Goal: Information Seeking & Learning: Learn about a topic

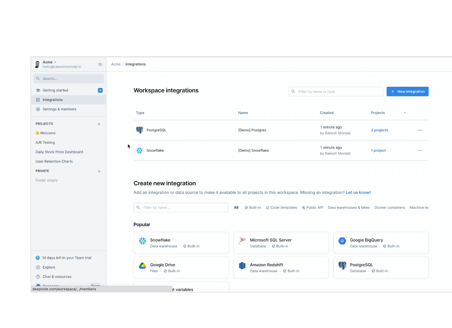
scroll to position [177, 0]
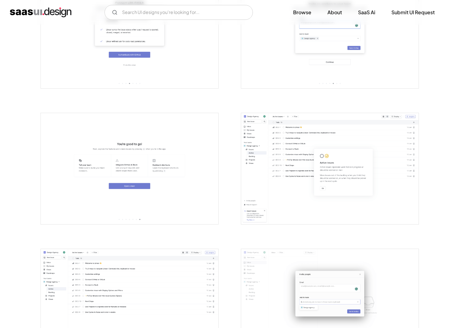
scroll to position [635, 0]
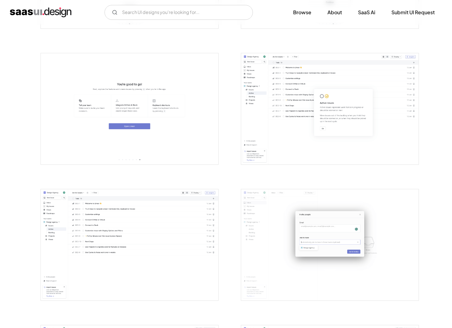
click at [141, 238] on img "open lightbox" at bounding box center [130, 244] width 178 height 111
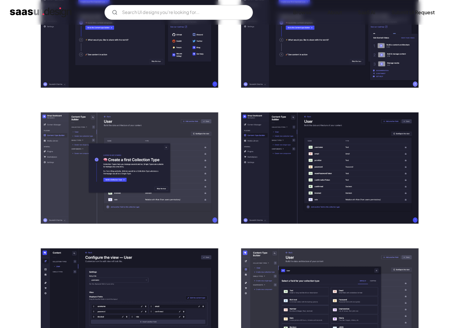
scroll to position [121, 0]
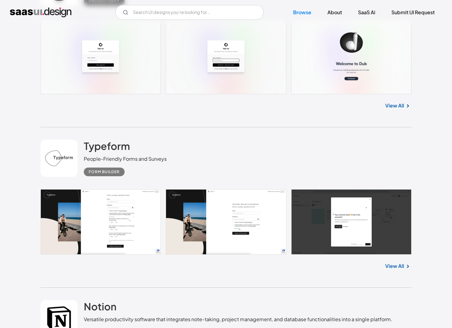
scroll to position [15363, 0]
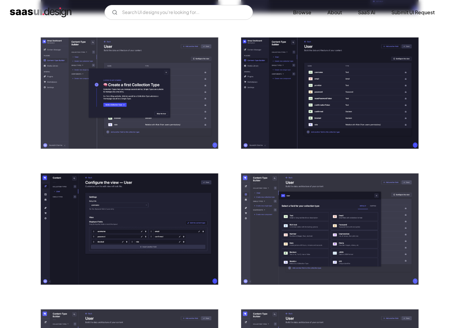
scroll to position [381, 0]
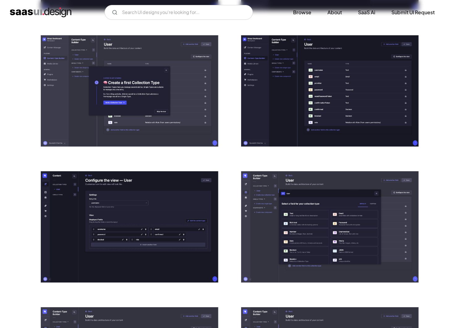
click at [79, 200] on img "open lightbox" at bounding box center [130, 226] width 178 height 111
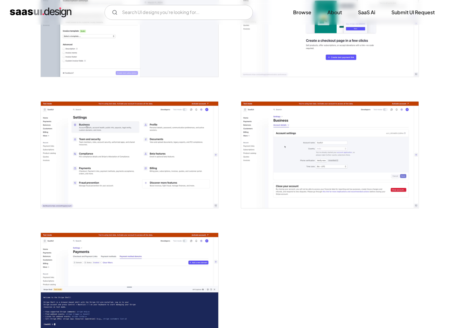
scroll to position [1555, 0]
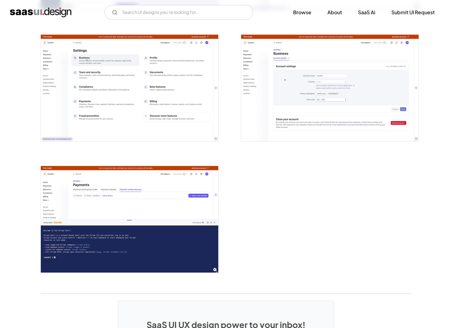
click at [86, 134] on img "open lightbox" at bounding box center [130, 88] width 178 height 106
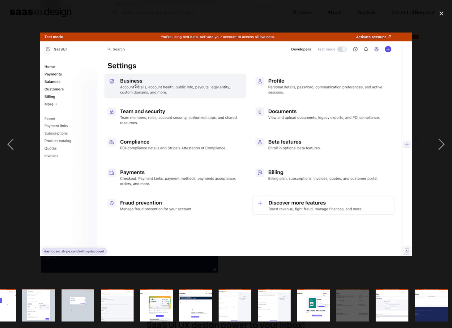
scroll to position [0, 537]
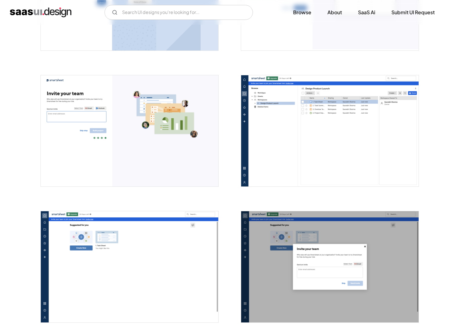
scroll to position [751, 0]
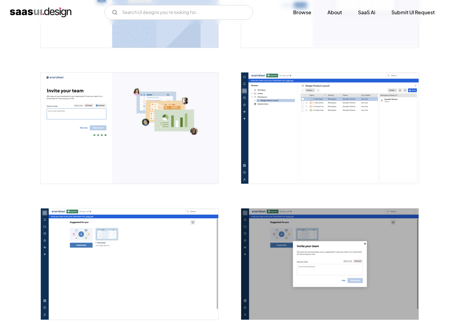
click at [257, 116] on img "open lightbox" at bounding box center [330, 127] width 178 height 111
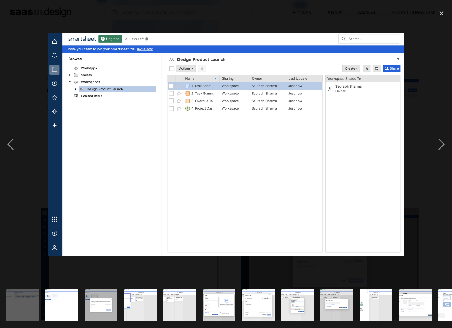
scroll to position [0, 436]
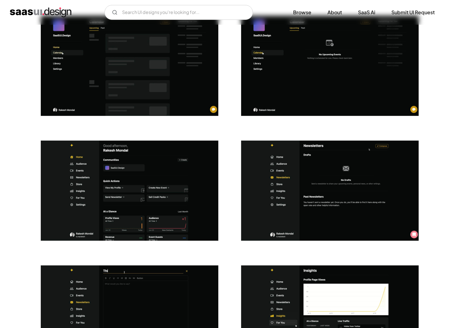
scroll to position [1251, 0]
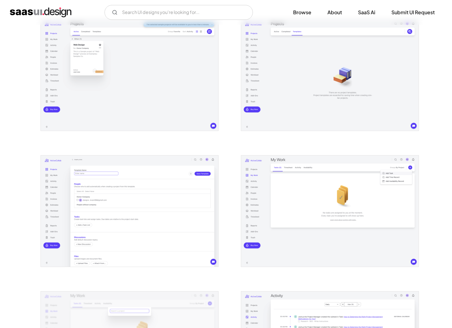
scroll to position [259, 0]
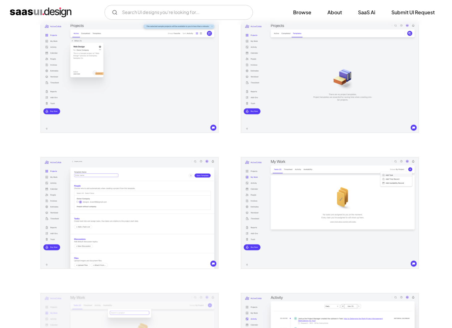
click at [101, 91] on img "open lightbox" at bounding box center [130, 76] width 178 height 111
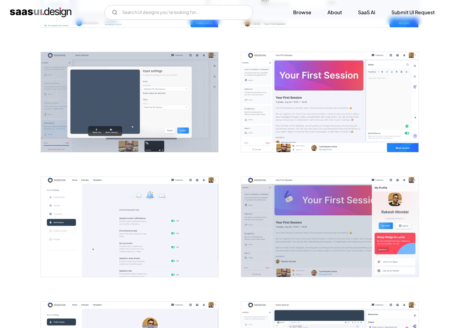
scroll to position [1092, 0]
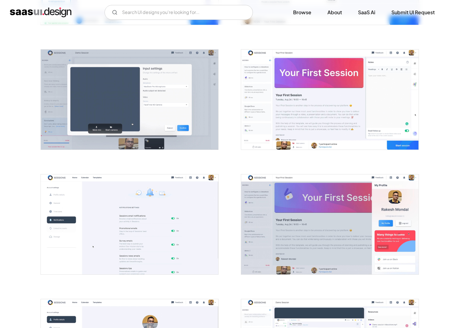
click at [245, 95] on img "open lightbox" at bounding box center [330, 100] width 178 height 100
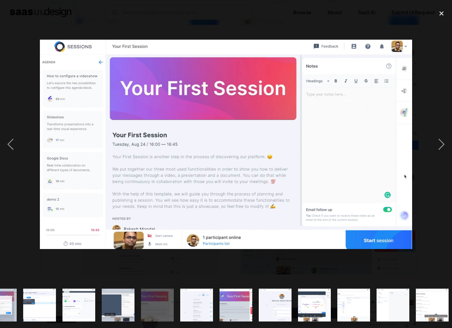
scroll to position [0, 537]
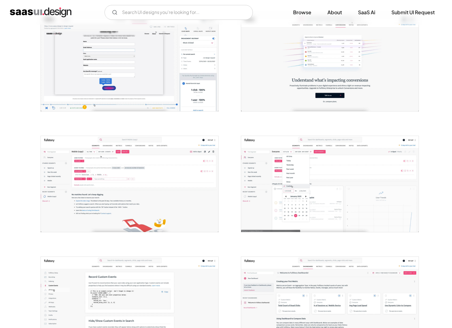
scroll to position [131, 0]
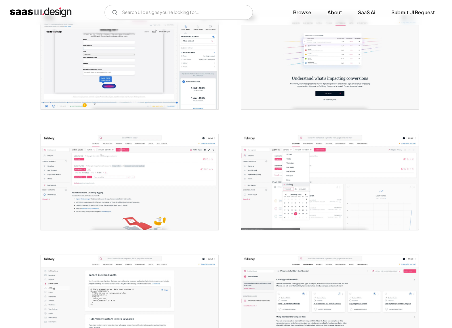
click at [60, 163] on img "open lightbox" at bounding box center [130, 182] width 178 height 96
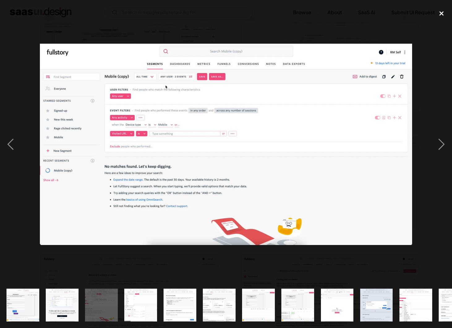
click at [440, 12] on div "close lightbox" at bounding box center [441, 13] width 21 height 14
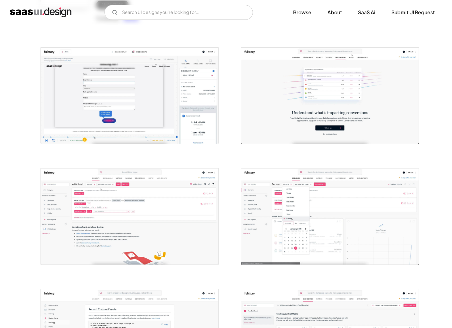
scroll to position [99, 0]
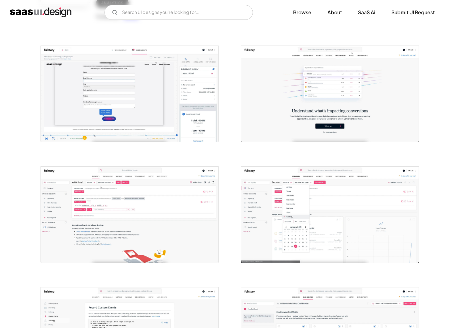
click at [254, 214] on img "open lightbox" at bounding box center [330, 214] width 178 height 96
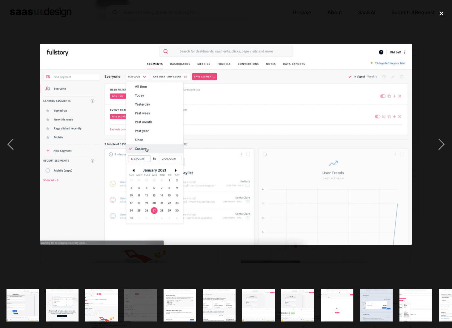
click at [444, 15] on div "close lightbox" at bounding box center [441, 13] width 21 height 14
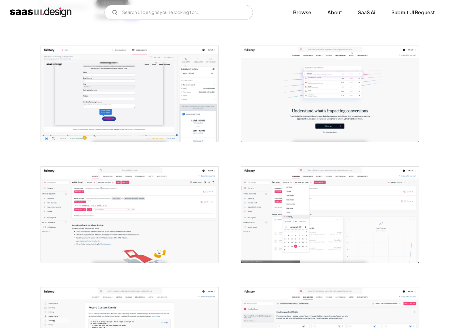
click at [139, 221] on img "open lightbox" at bounding box center [130, 214] width 178 height 96
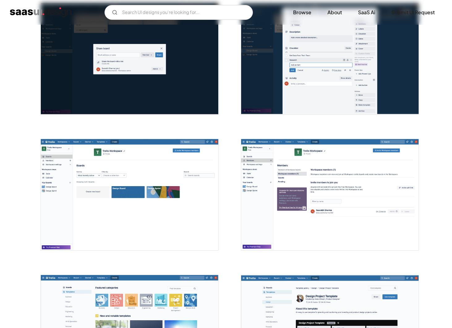
scroll to position [848, 0]
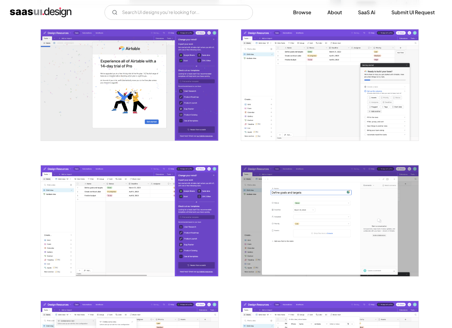
scroll to position [523, 0]
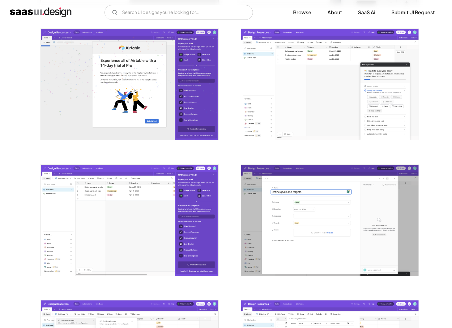
click at [66, 190] on img "open lightbox" at bounding box center [130, 220] width 178 height 111
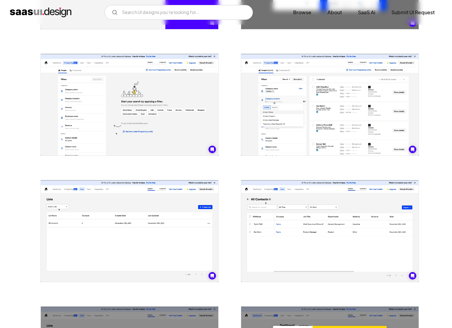
scroll to position [345, 0]
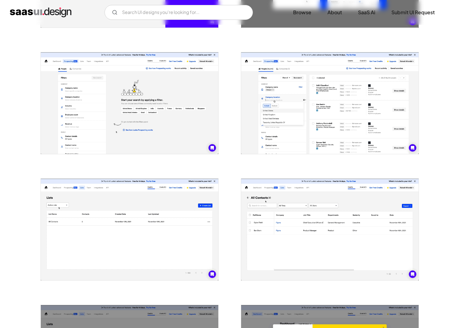
click at [260, 115] on img "open lightbox" at bounding box center [330, 102] width 178 height 101
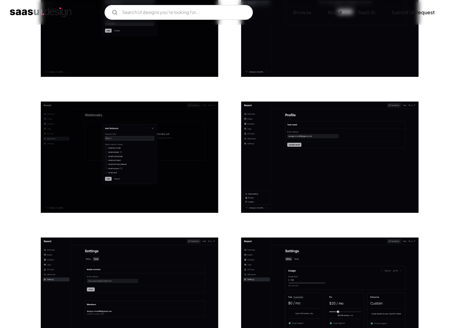
scroll to position [754, 0]
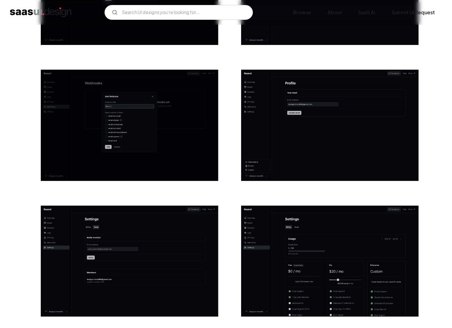
click at [275, 213] on img "open lightbox" at bounding box center [330, 260] width 178 height 111
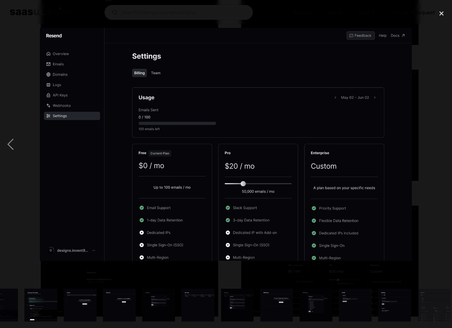
scroll to position [0, 105]
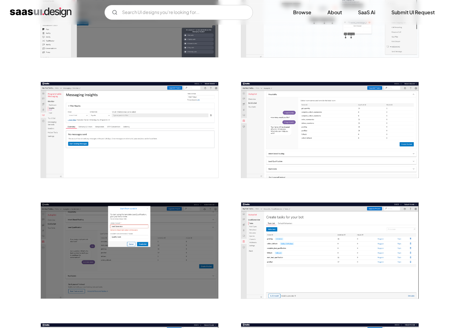
scroll to position [547, 0]
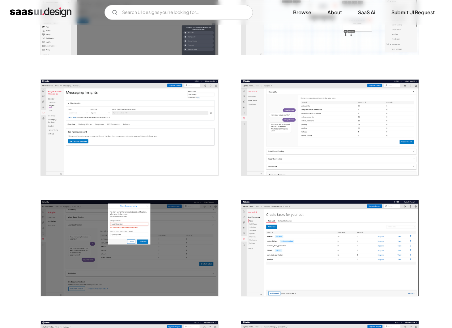
click at [84, 133] on img "open lightbox" at bounding box center [130, 128] width 178 height 96
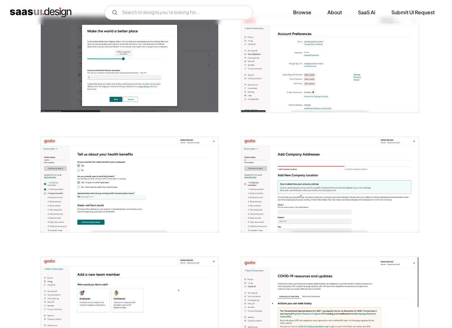
scroll to position [732, 0]
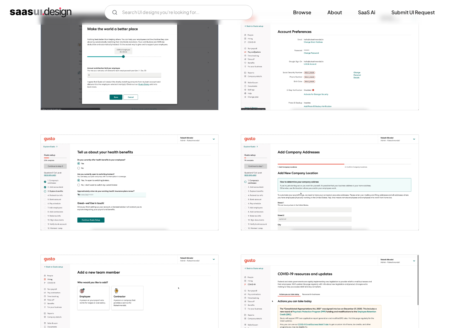
click at [180, 202] on img "open lightbox" at bounding box center [130, 183] width 178 height 96
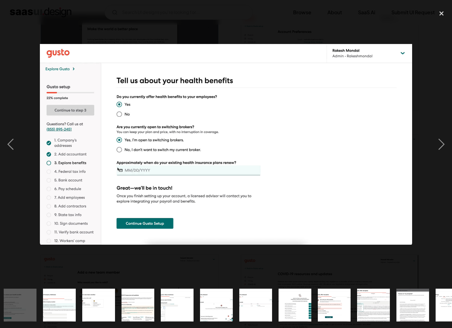
scroll to position [0, 475]
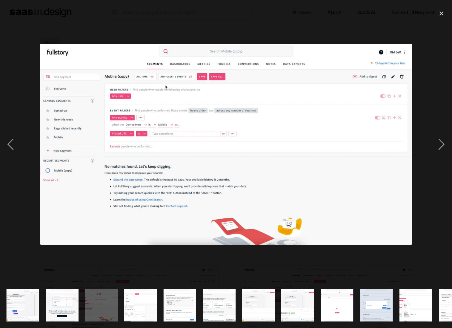
scroll to position [99, 0]
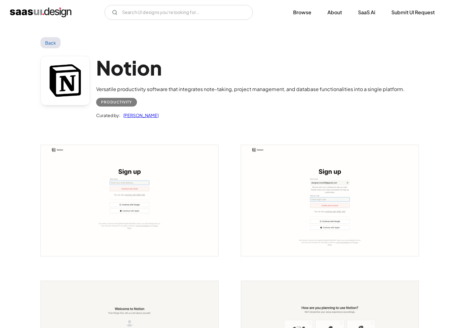
click at [95, 194] on img "open lightbox" at bounding box center [130, 200] width 178 height 111
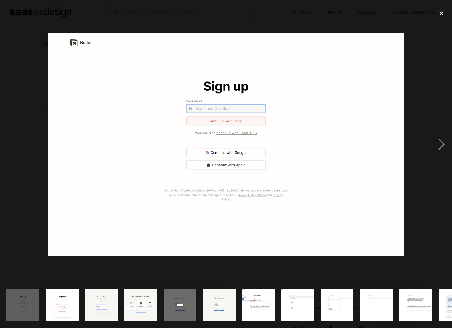
click at [444, 11] on div "close lightbox" at bounding box center [441, 13] width 21 height 14
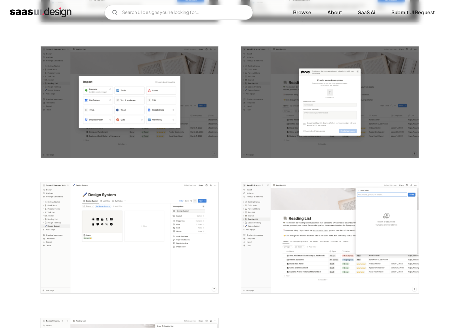
scroll to position [1465, 0]
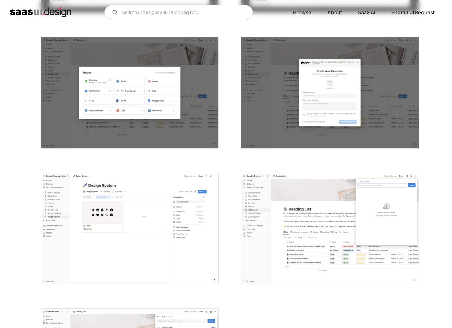
click at [179, 222] on img "open lightbox" at bounding box center [130, 228] width 178 height 111
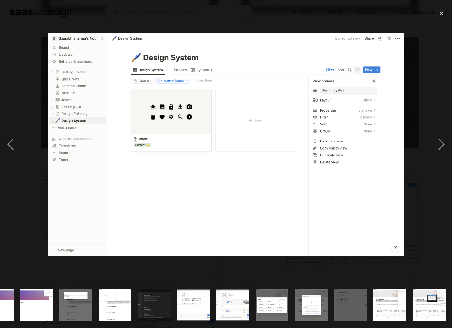
scroll to position [0, 537]
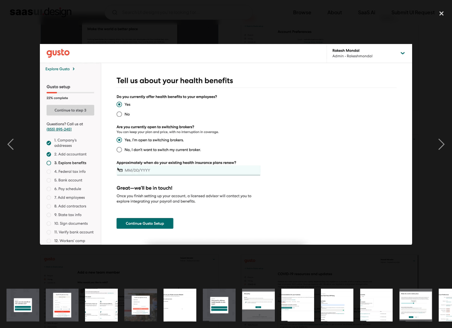
scroll to position [0, 475]
